Goal: Find specific page/section: Find specific page/section

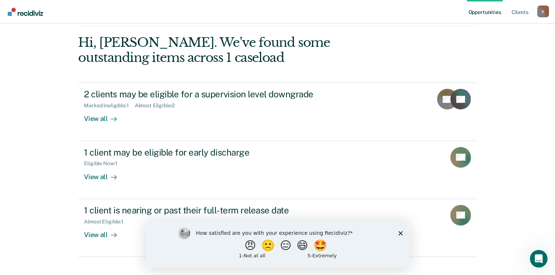
scroll to position [64, 0]
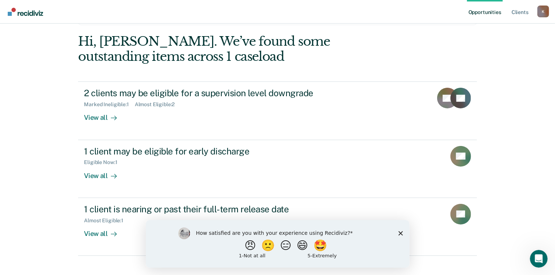
click at [398, 234] on polygon "Close survey" at bounding box center [400, 232] width 4 height 4
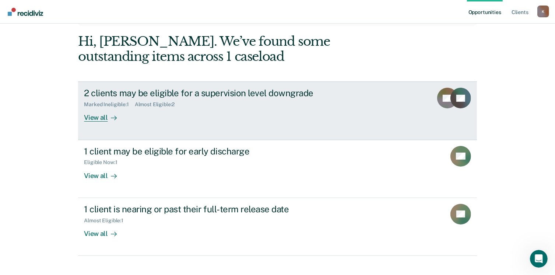
click at [104, 119] on div "View all" at bounding box center [104, 114] width 41 height 14
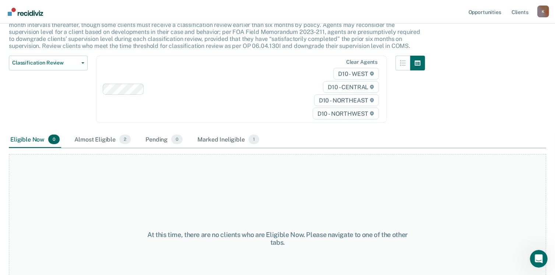
scroll to position [58, 0]
click at [104, 138] on div "Almost Eligible 2" at bounding box center [102, 139] width 59 height 16
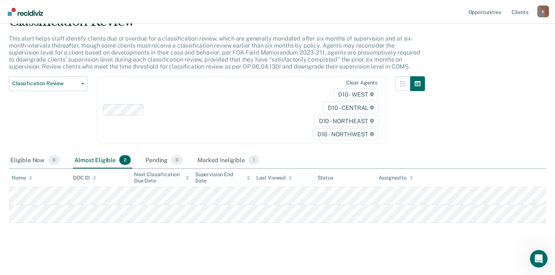
scroll to position [0, 0]
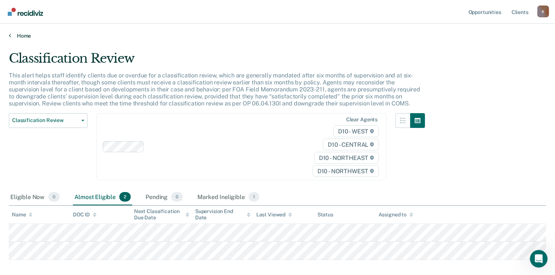
click at [9, 34] on icon at bounding box center [10, 35] width 2 height 6
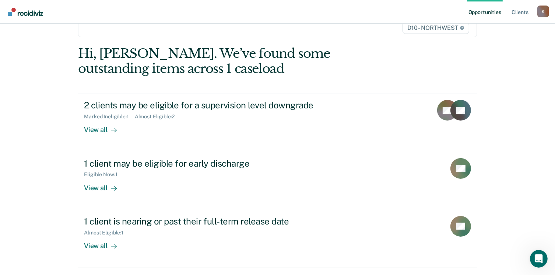
scroll to position [54, 0]
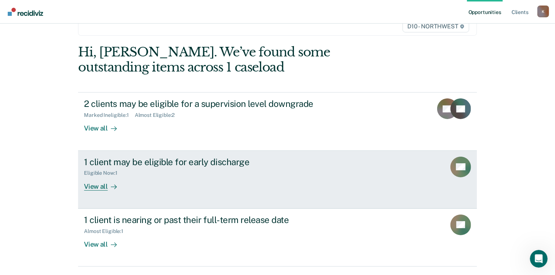
click at [99, 184] on div "View all" at bounding box center [104, 183] width 41 height 14
